Goal: Task Accomplishment & Management: Manage account settings

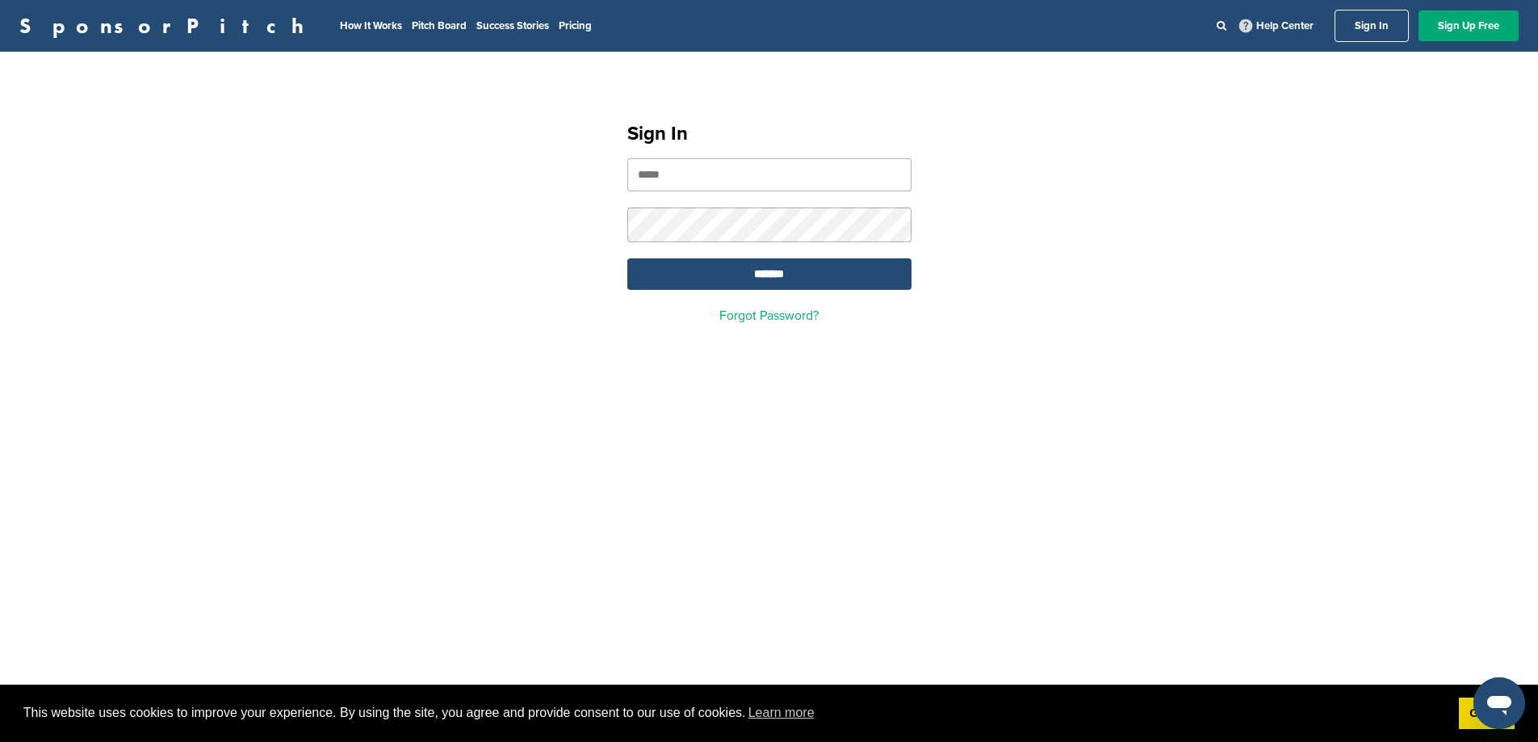
click at [715, 165] on input "email" at bounding box center [769, 174] width 284 height 33
type input "**********"
click at [627, 258] on input "*******" at bounding box center [769, 273] width 284 height 31
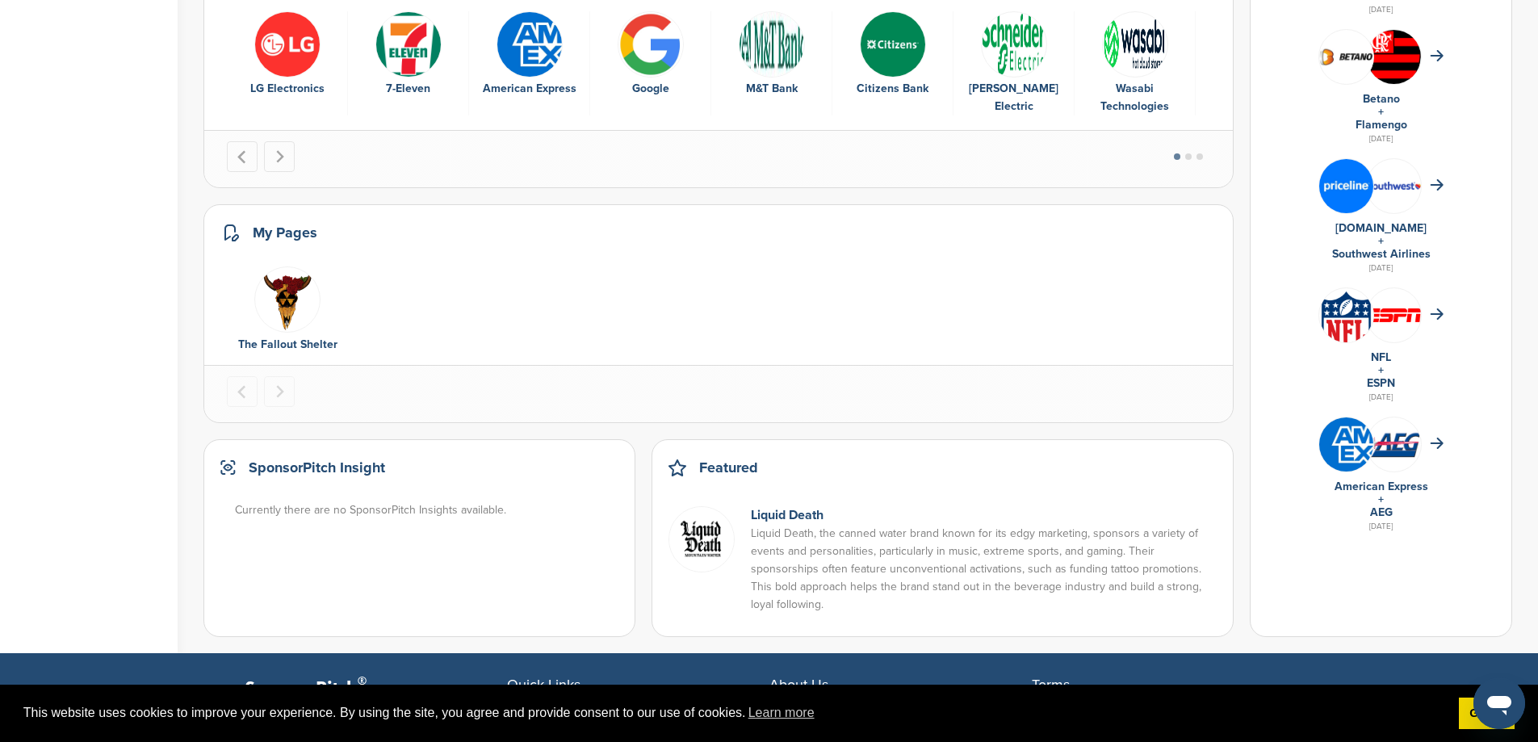
scroll to position [888, 0]
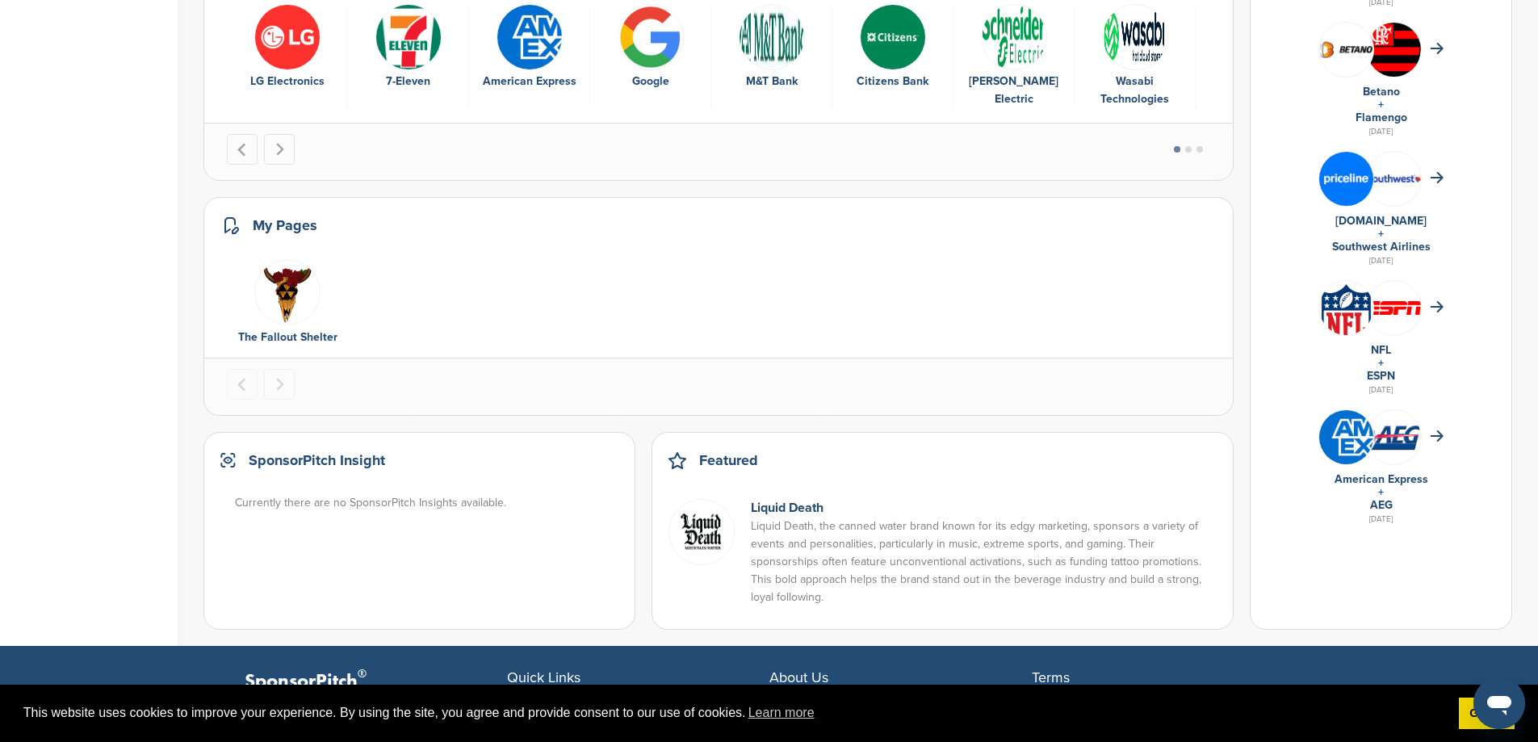
click at [809, 488] on div "Liquid Death Liquid Death, the canned water brand known for its edgy marketing,…" at bounding box center [942, 550] width 548 height 125
click at [805, 500] on link "Liquid Death" at bounding box center [787, 508] width 73 height 16
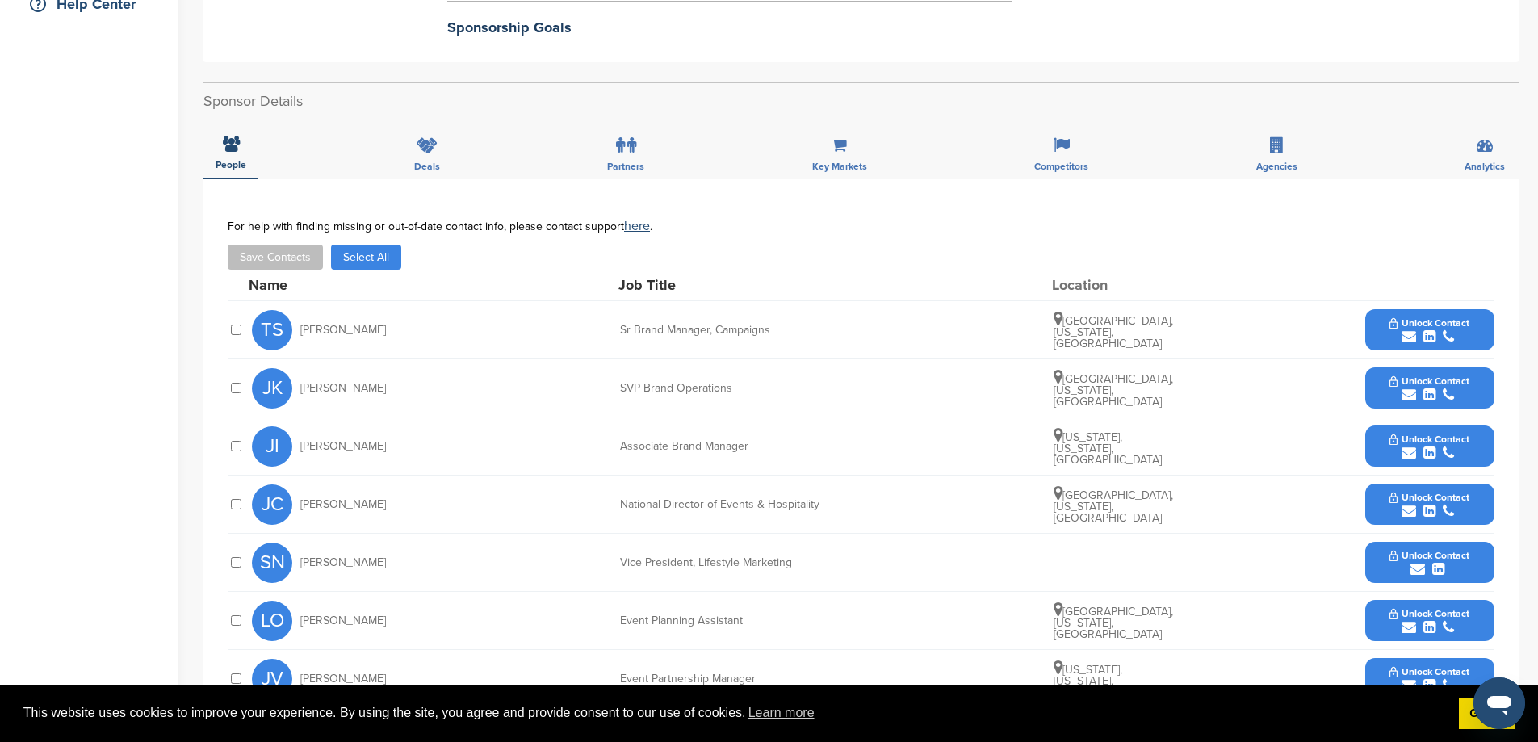
scroll to position [565, 0]
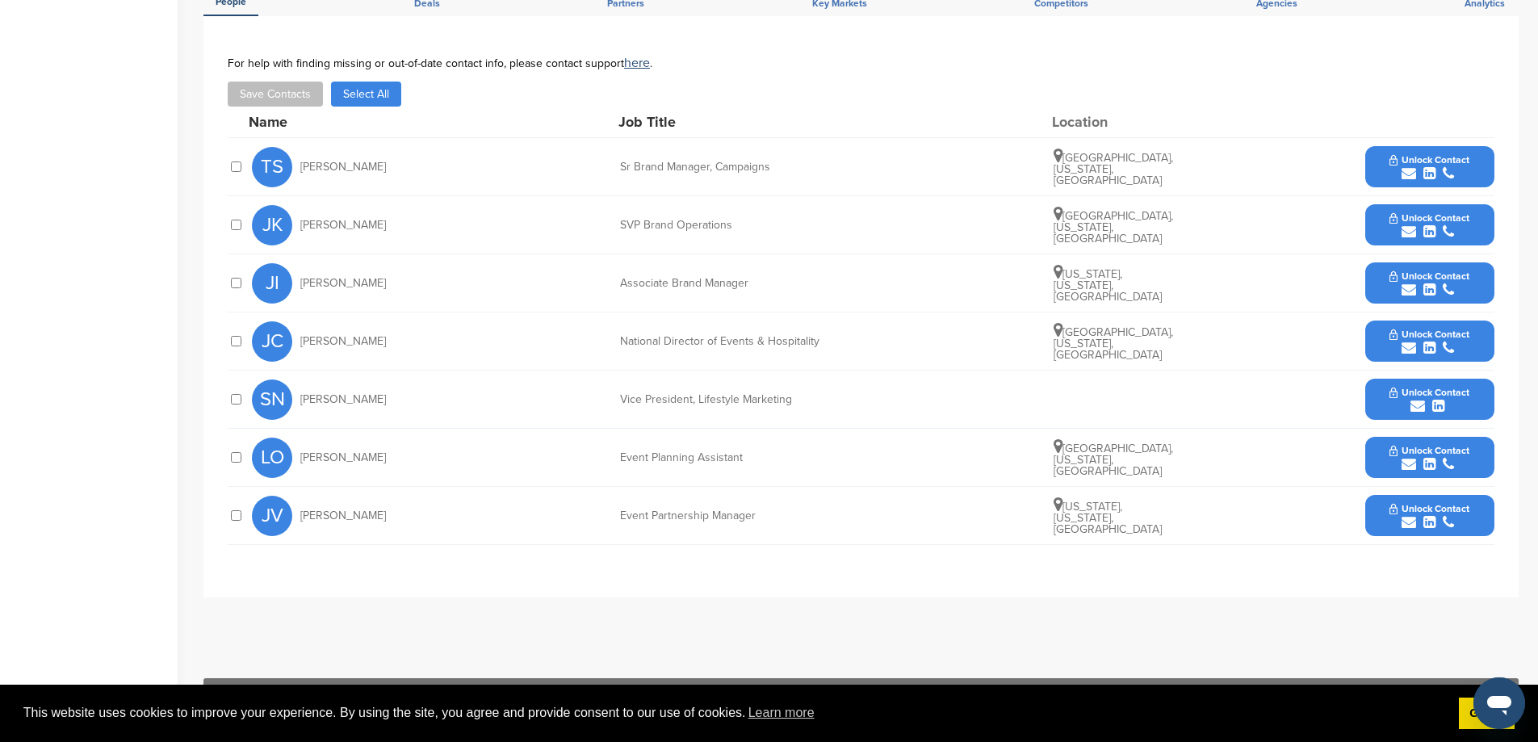
click at [1384, 329] on button "Unlock Contact" at bounding box center [1429, 341] width 119 height 48
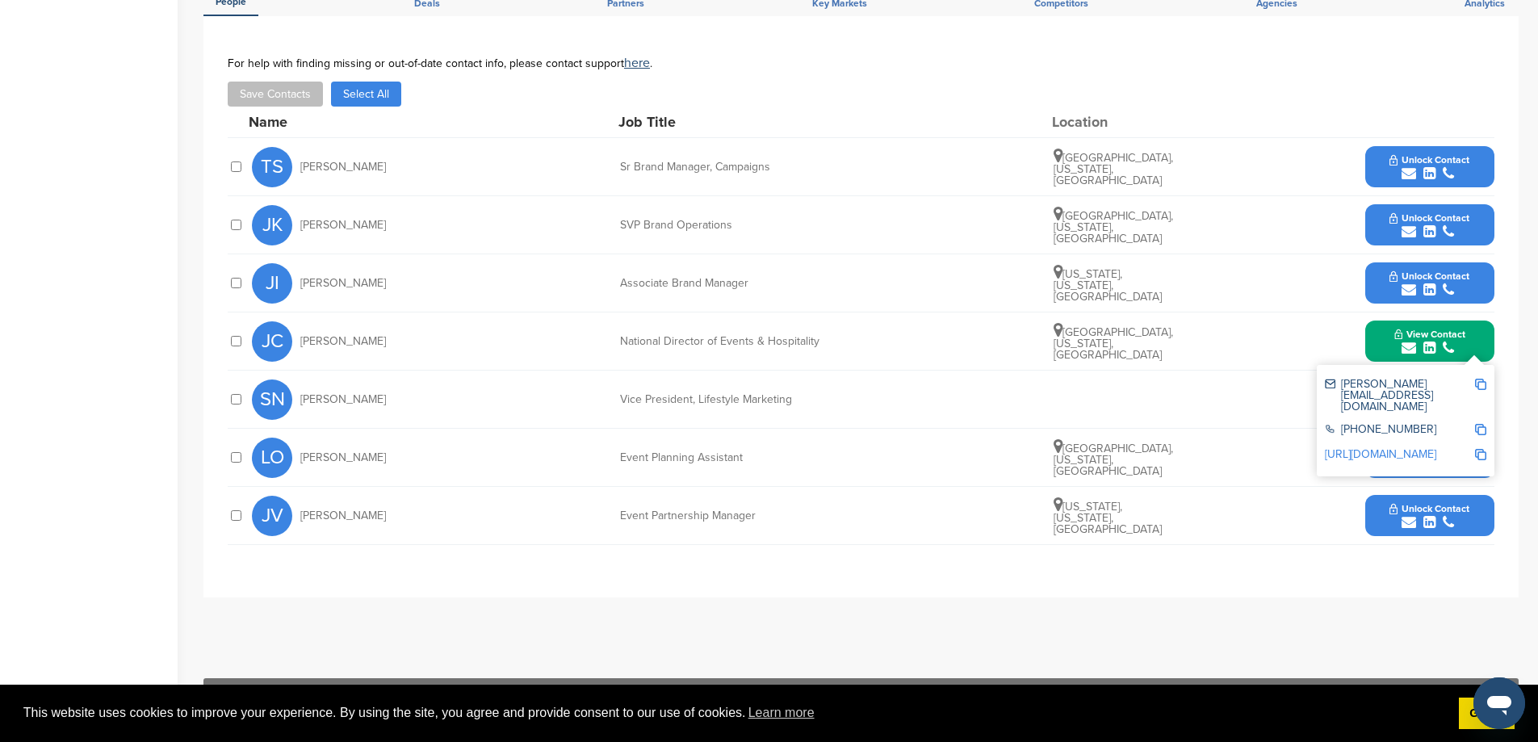
click at [1396, 331] on span "View Contact" at bounding box center [1429, 334] width 71 height 11
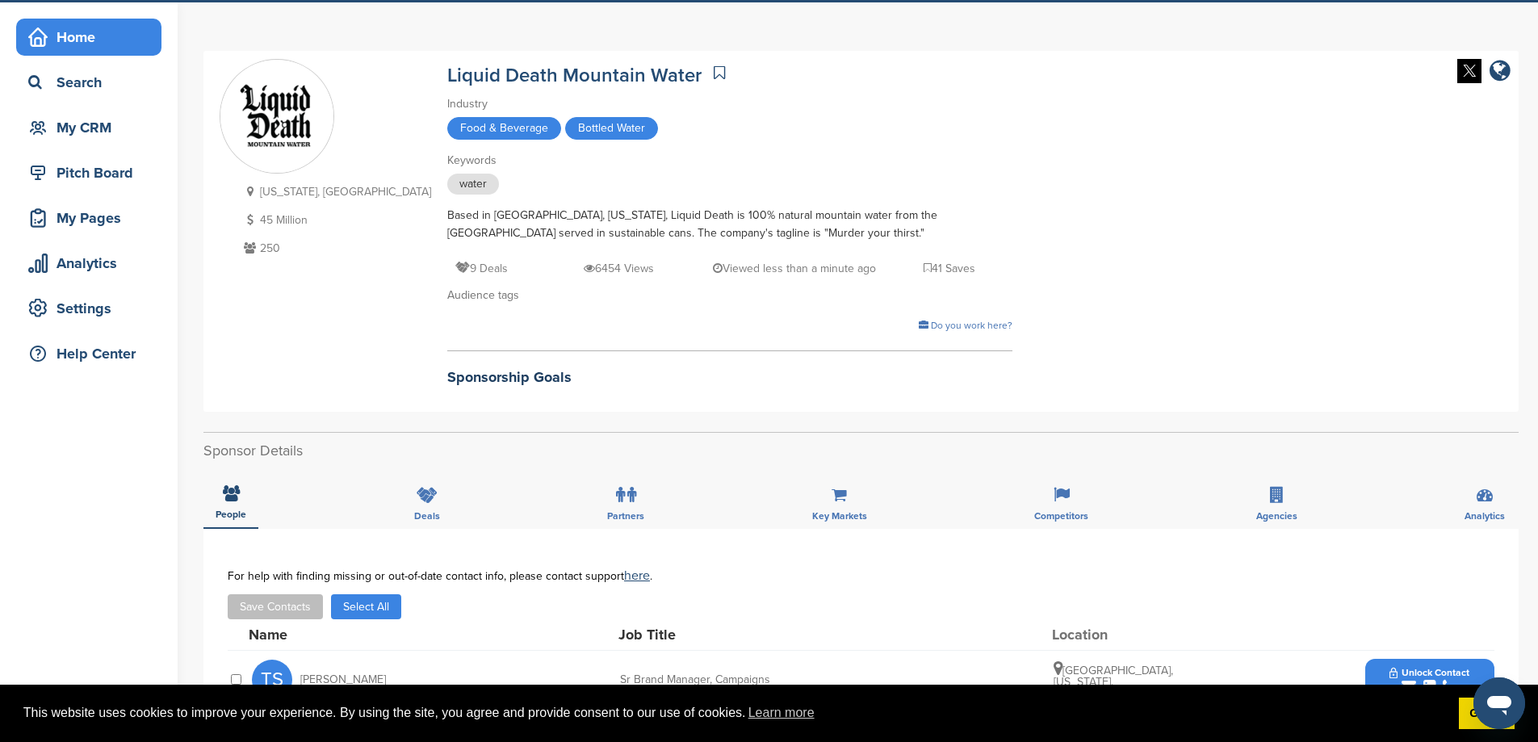
scroll to position [0, 0]
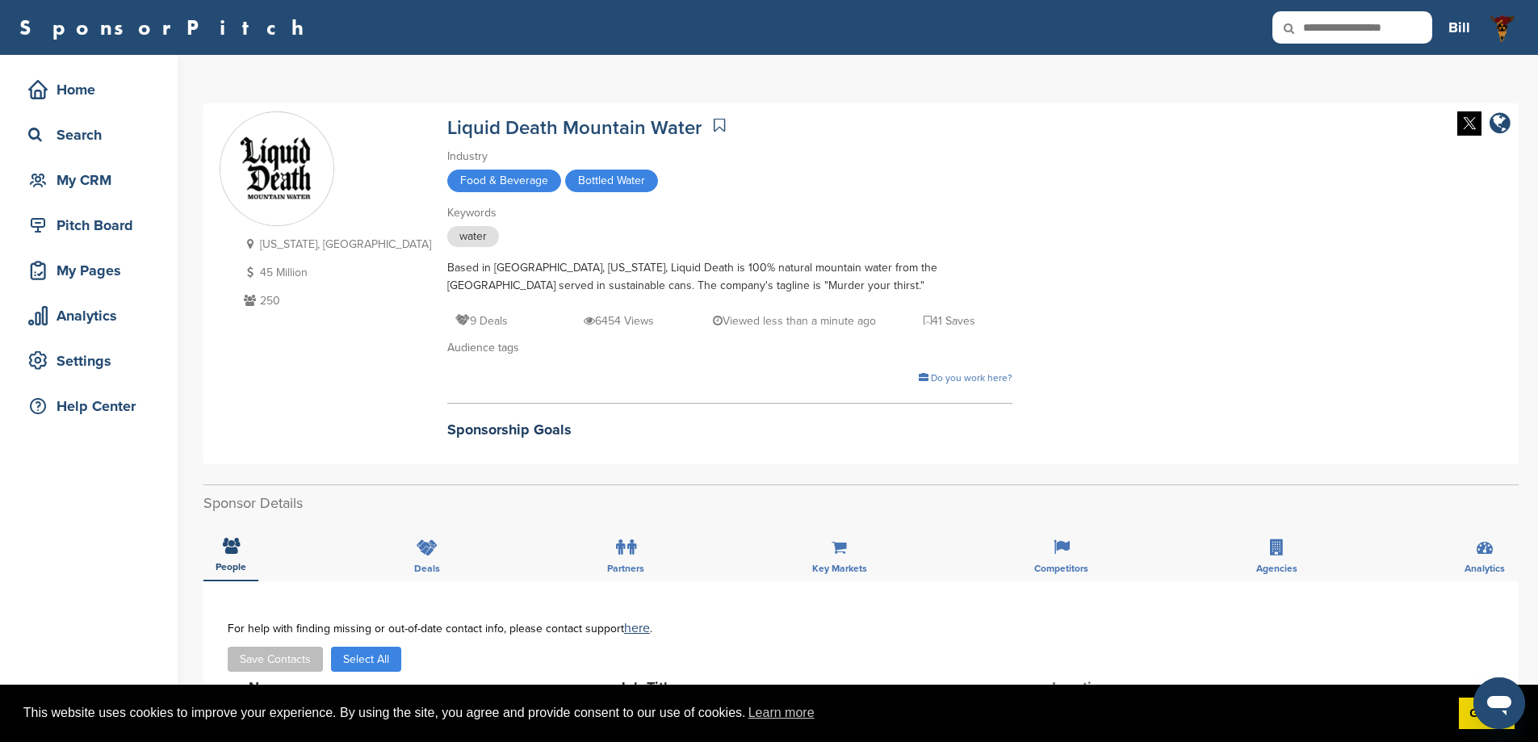
click at [54, 108] on div "Home Search My CRM" at bounding box center [88, 135] width 145 height 128
click at [62, 93] on div "Home" at bounding box center [92, 89] width 137 height 29
click at [93, 230] on div "Pitch Board" at bounding box center [92, 225] width 137 height 29
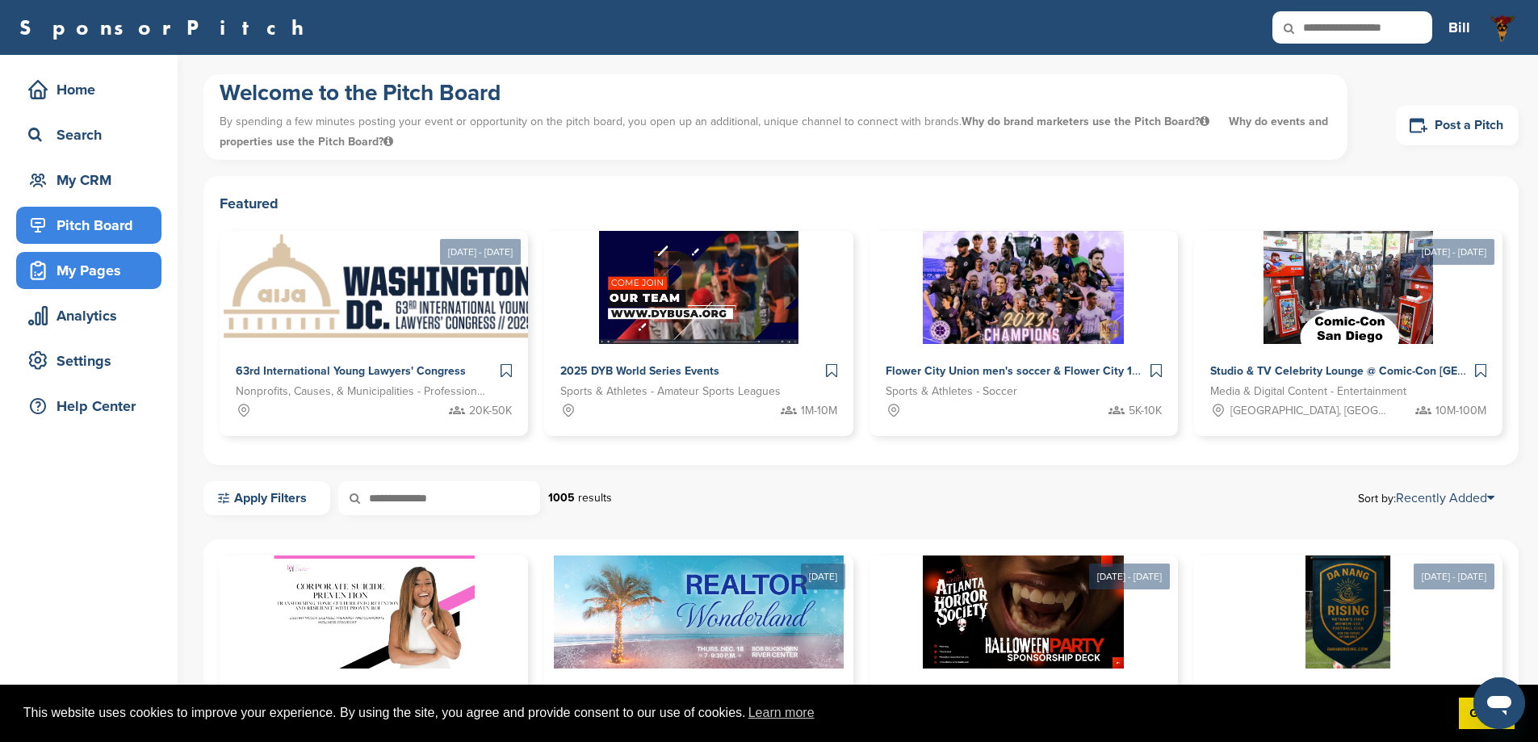
click at [64, 266] on div "My Pages" at bounding box center [92, 270] width 137 height 29
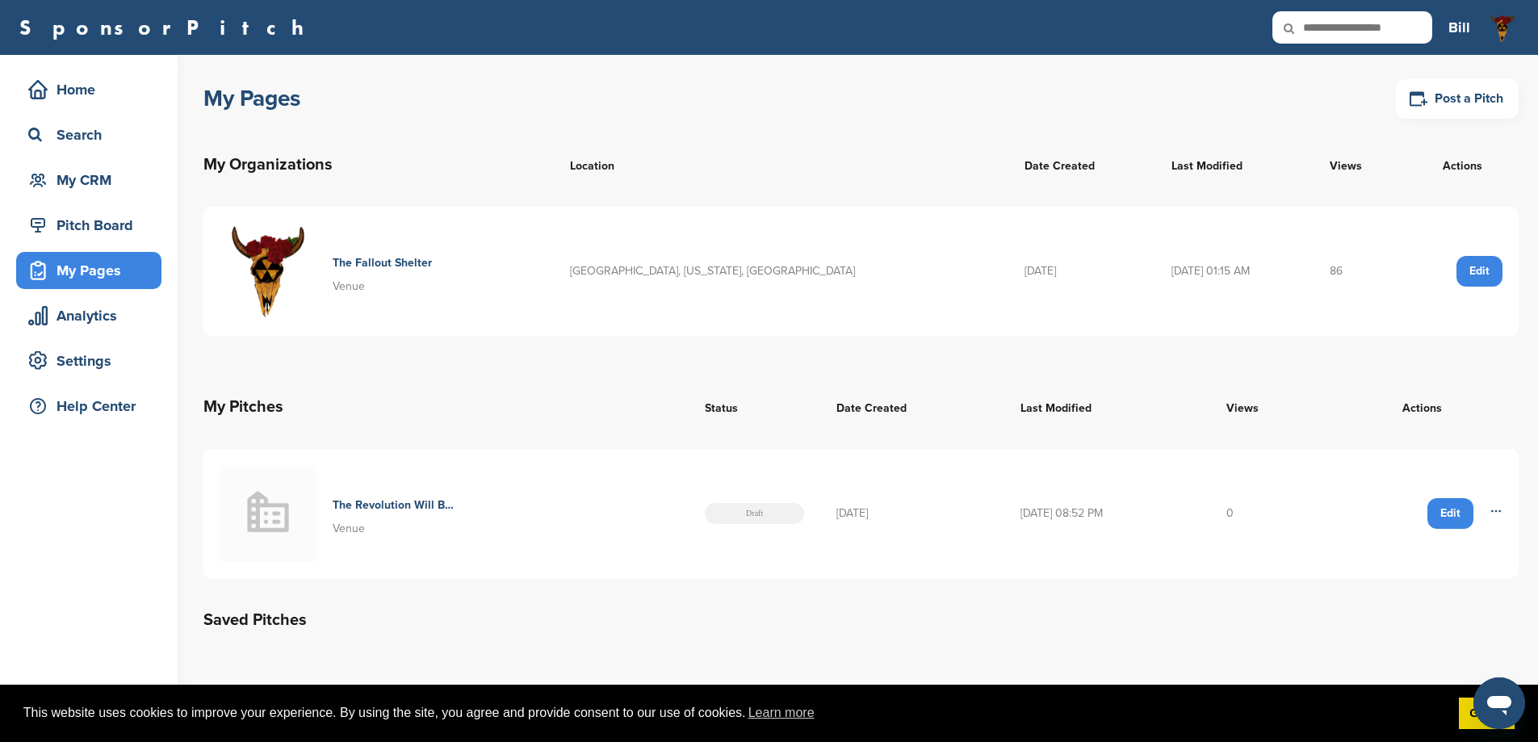
click at [342, 509] on h4 "The Revolution Will Be Televised" at bounding box center [395, 505] width 125 height 18
click at [1456, 521] on div "Edit" at bounding box center [1450, 513] width 46 height 31
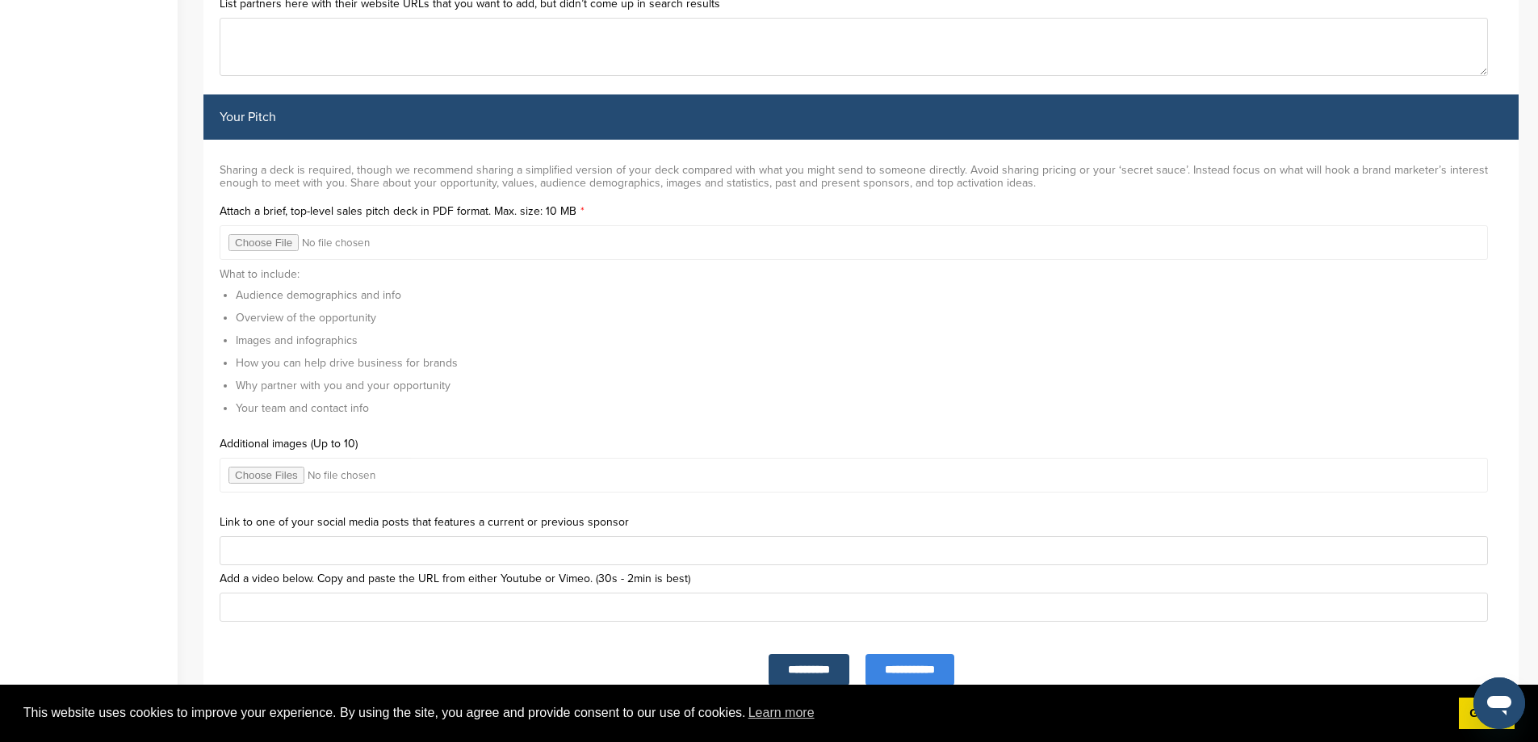
scroll to position [4743, 0]
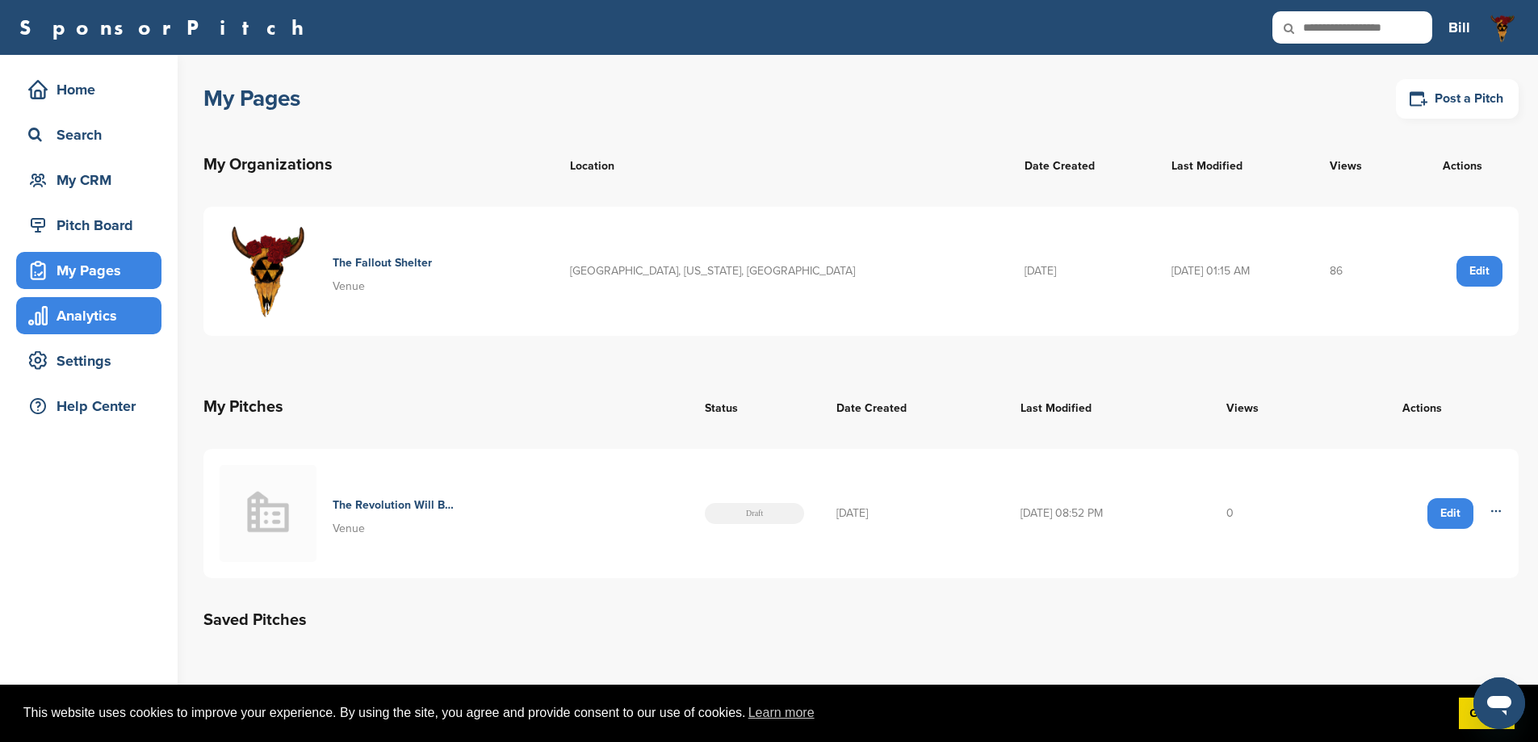
click at [68, 313] on div "Analytics" at bounding box center [92, 315] width 137 height 29
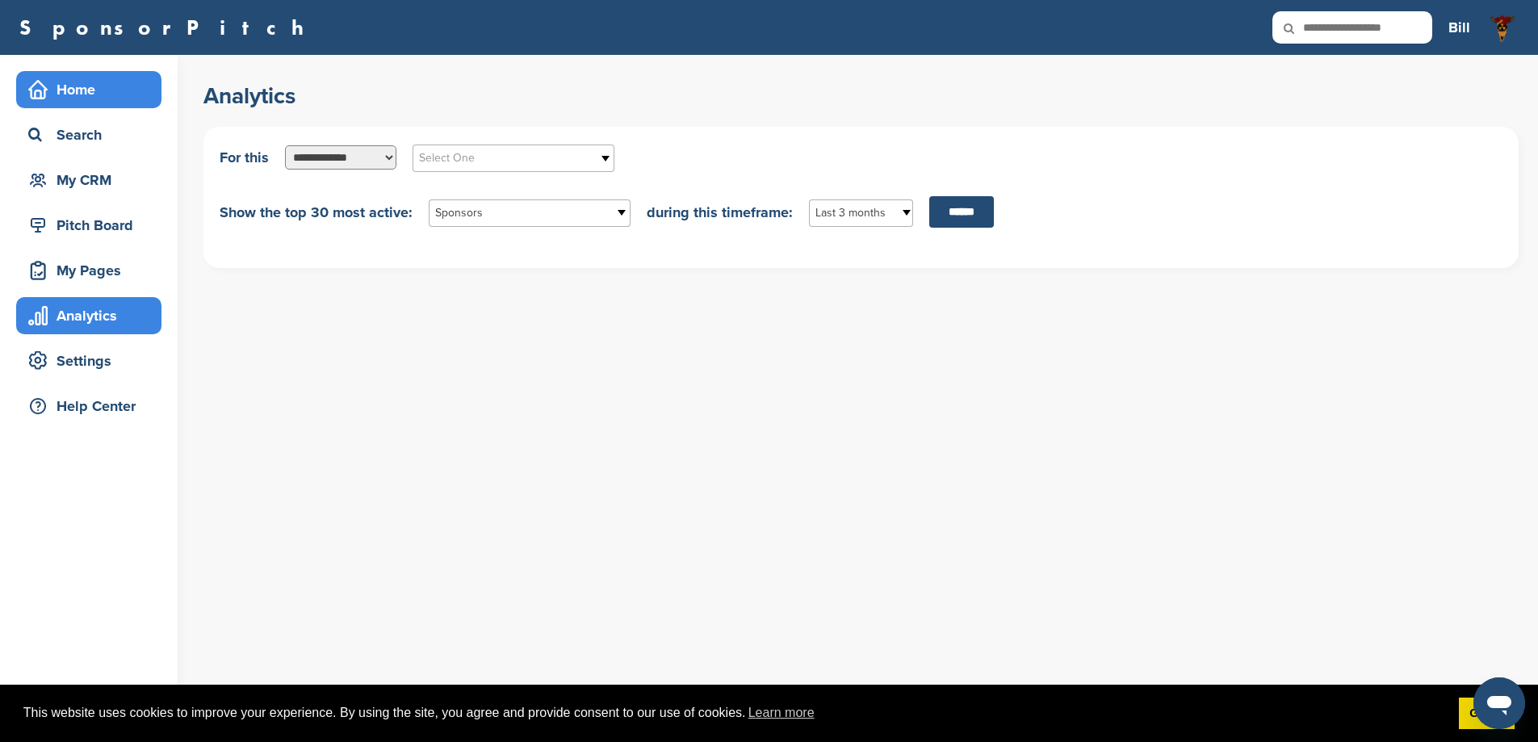
click at [82, 94] on div "Home" at bounding box center [92, 89] width 137 height 29
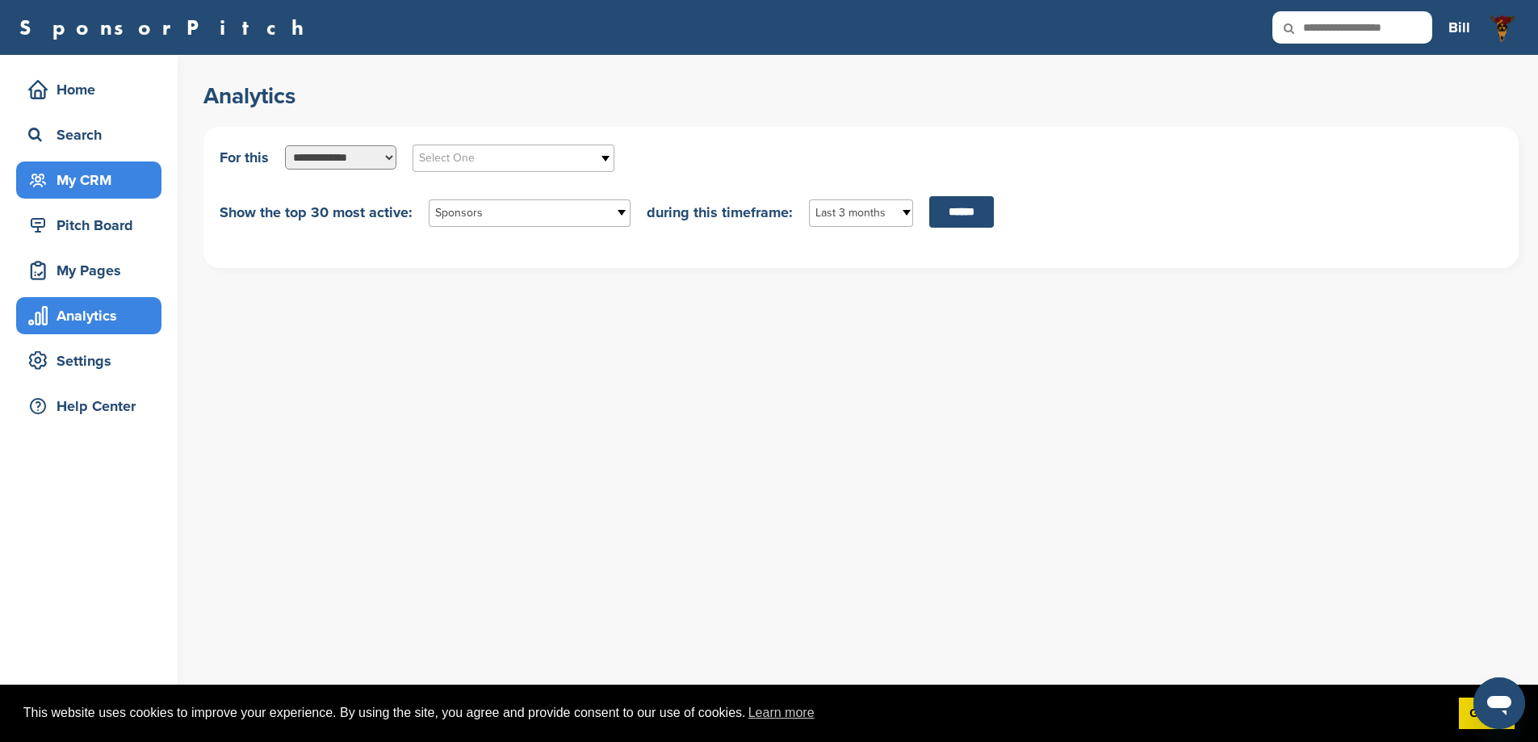
click at [69, 175] on div "My CRM" at bounding box center [92, 179] width 137 height 29
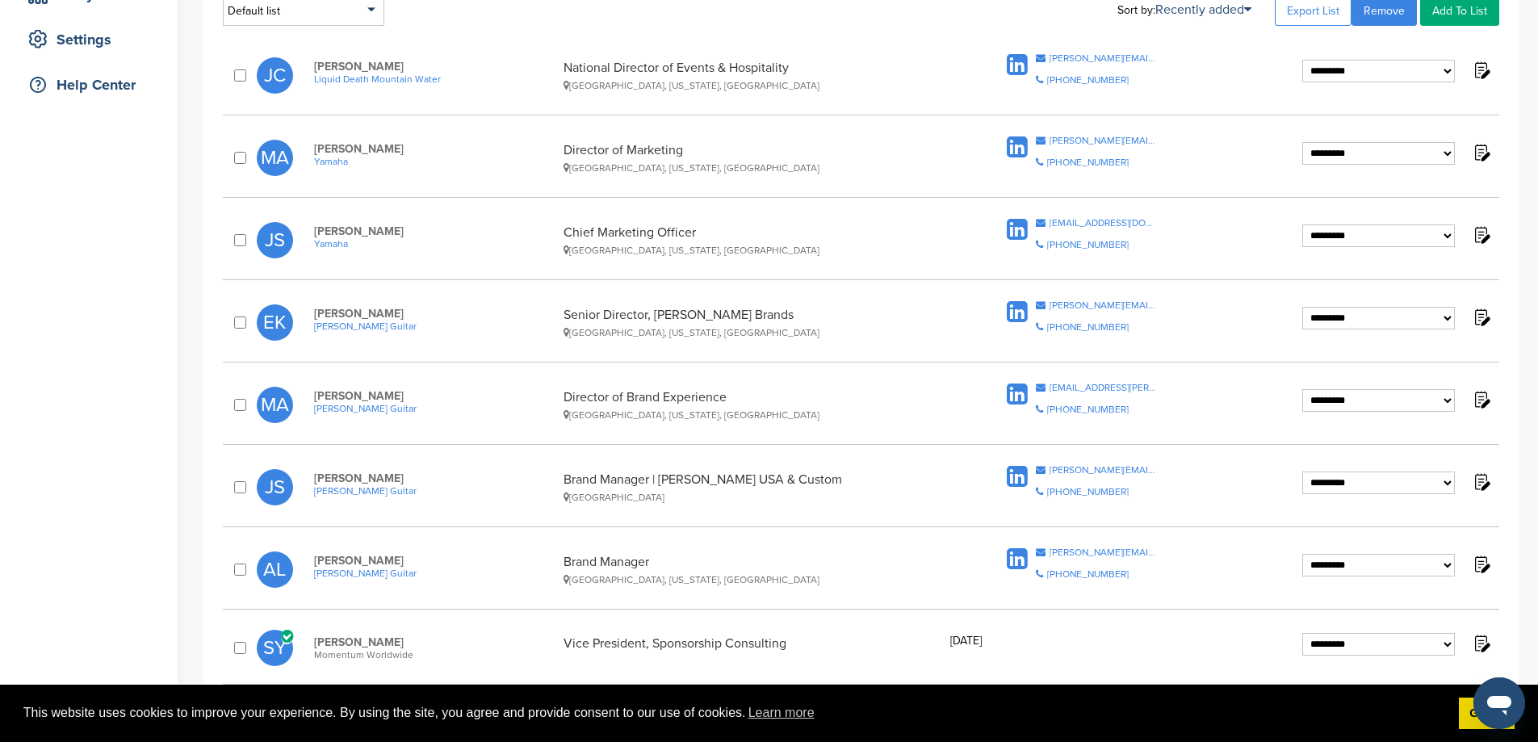
scroll to position [323, 0]
click at [1438, 81] on select "**********" at bounding box center [1378, 69] width 153 height 23
click at [1441, 81] on select "**********" at bounding box center [1378, 69] width 153 height 23
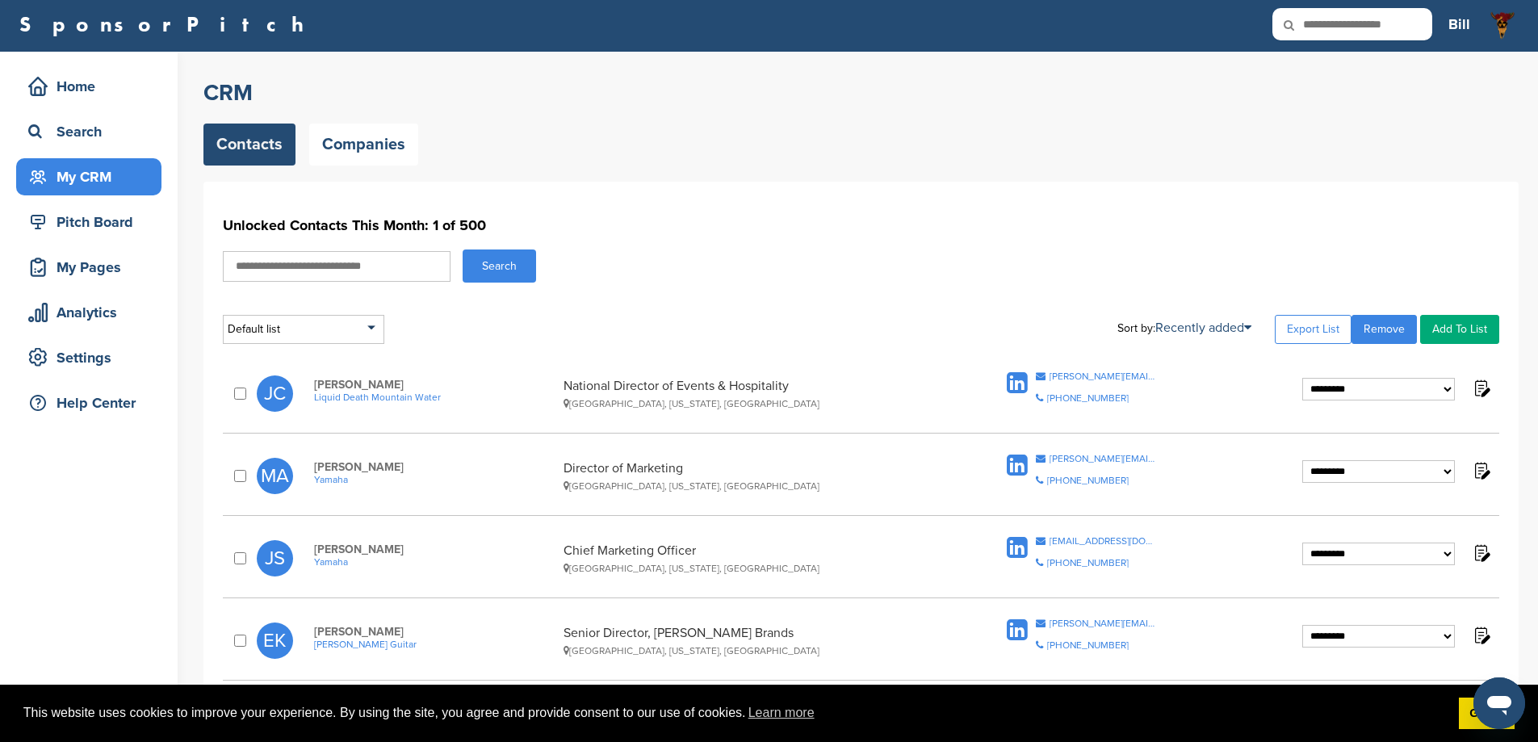
scroll to position [0, 0]
